Goal: Check status: Check status

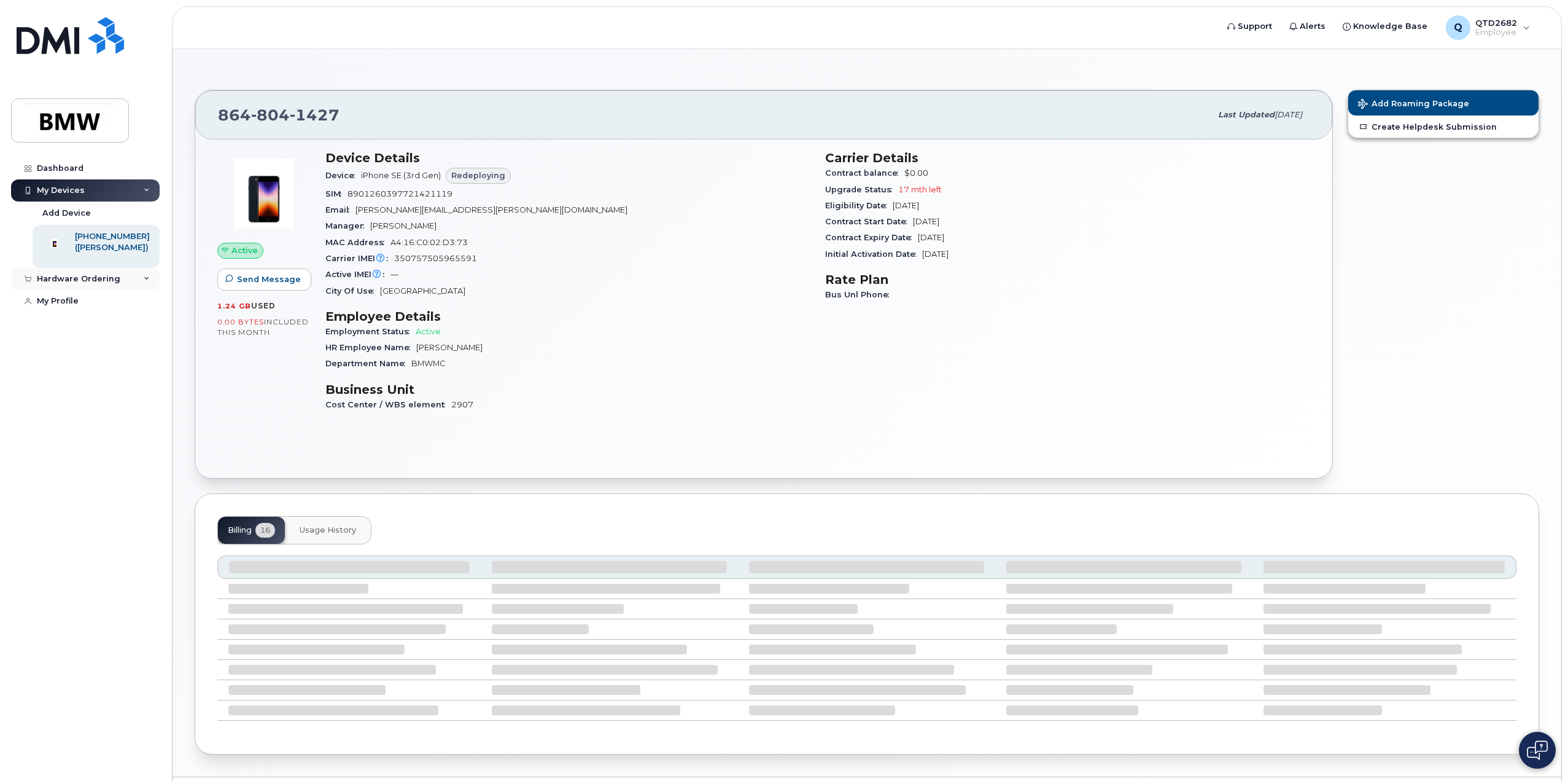
click at [82, 284] on div "Hardware Ordering" at bounding box center [78, 279] width 83 height 10
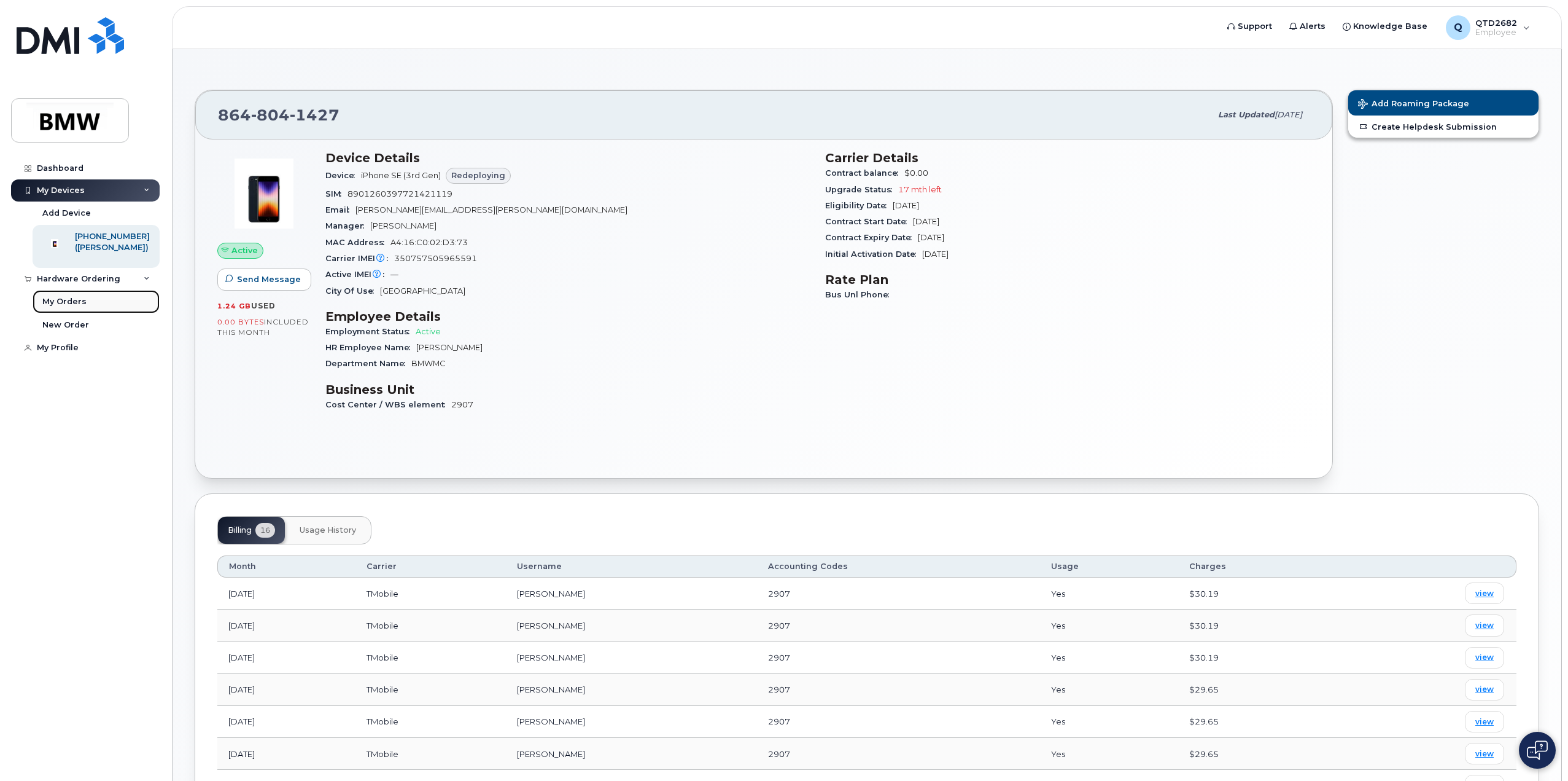
click at [80, 307] on div "My Orders" at bounding box center [64, 302] width 44 height 11
click at [101, 284] on div "Hardware Ordering" at bounding box center [78, 279] width 83 height 10
click at [94, 309] on link "My Orders" at bounding box center [96, 302] width 127 height 24
